Goal: Task Accomplishment & Management: Manage account settings

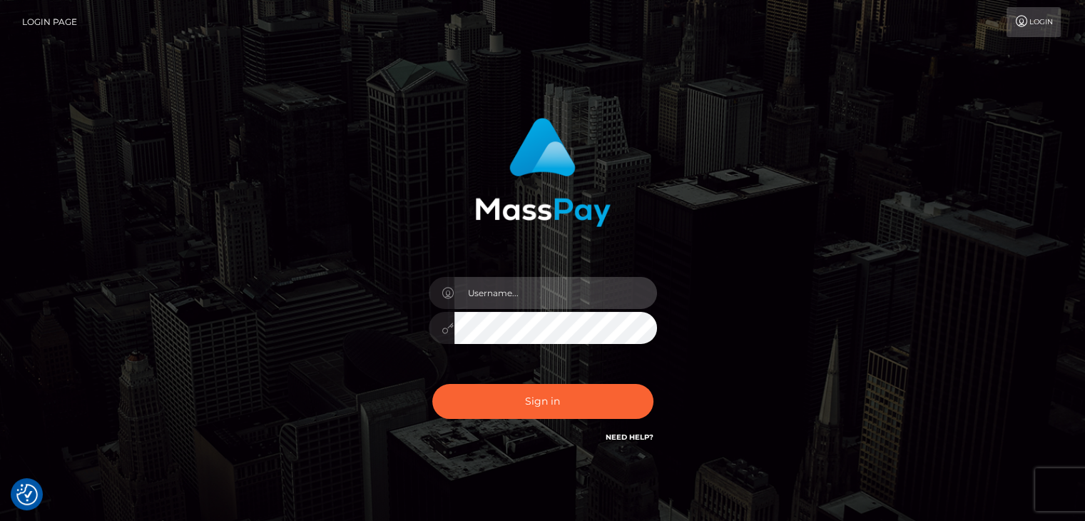
type input "Edward"
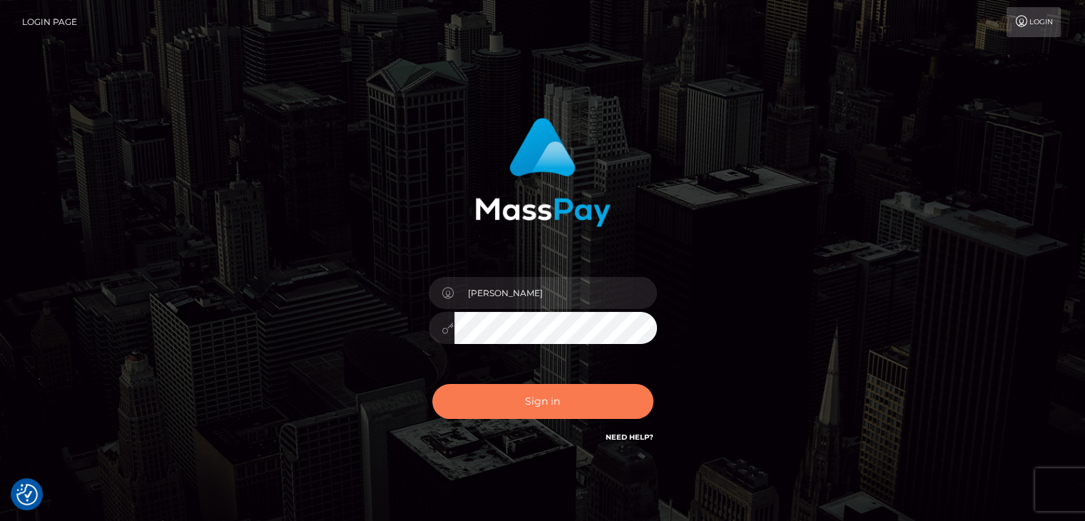
click at [568, 405] on button "Sign in" at bounding box center [542, 401] width 221 height 35
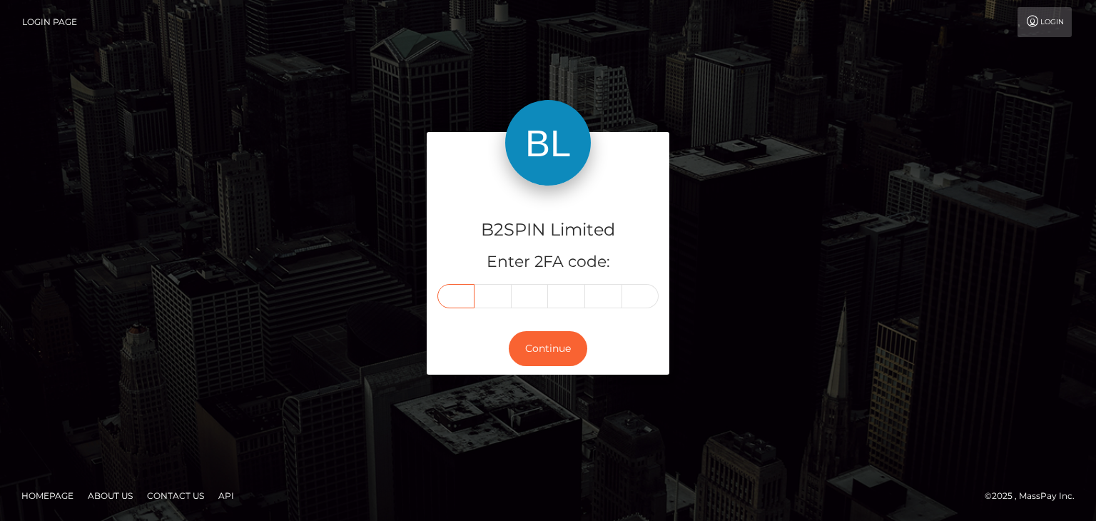
click at [451, 290] on input "text" at bounding box center [455, 296] width 37 height 24
paste input "6"
type input "6"
type input "8"
type input "4"
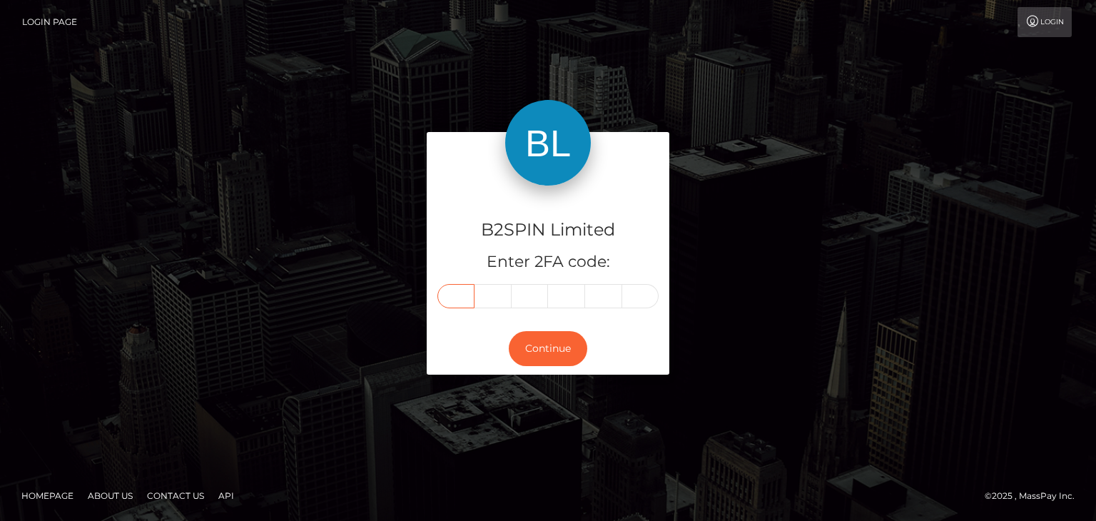
type input "2"
type input "7"
type input "2"
click at [542, 356] on button "Continue" at bounding box center [548, 348] width 78 height 35
